Goal: Information Seeking & Learning: Find specific fact

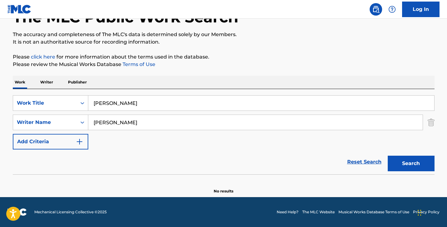
click at [134, 103] on input "[PERSON_NAME]" at bounding box center [261, 103] width 346 height 15
type input "[PERSON_NAME]"
click at [124, 122] on input "[PERSON_NAME]" at bounding box center [255, 122] width 334 height 15
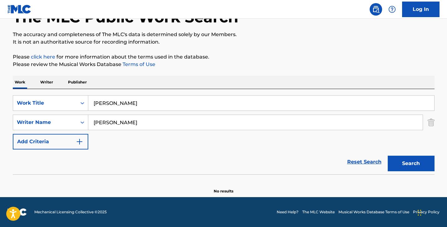
click at [124, 122] on input "[PERSON_NAME]" at bounding box center [255, 122] width 334 height 15
paste input "[PERSON_NAME]"
drag, startPoint x: 113, startPoint y: 124, endPoint x: 74, endPoint y: 120, distance: 39.2
click at [75, 120] on div "SearchWithCriteria4345b964-9061-41d9-bca6-3ad6c8b998f3 Writer Name [PERSON_NAME]" at bounding box center [224, 123] width 422 height 16
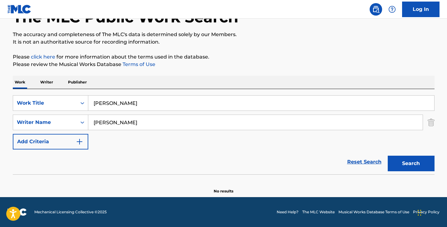
type input "[PERSON_NAME]"
click at [110, 107] on input "[PERSON_NAME]" at bounding box center [261, 103] width 346 height 15
type input "splish splash"
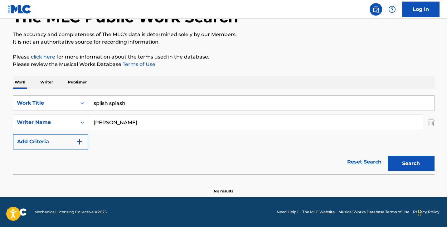
click at [388, 156] on button "Search" at bounding box center [411, 164] width 47 height 16
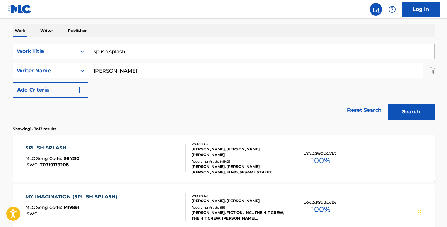
scroll to position [126, 0]
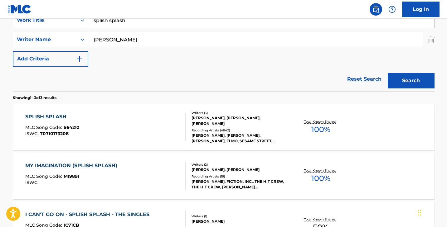
click at [58, 115] on div "SPLISH SPLASH" at bounding box center [52, 116] width 54 height 7
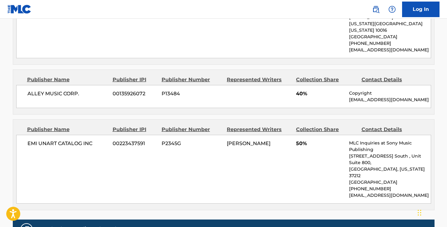
scroll to position [374, 0]
